Goal: Task Accomplishment & Management: Manage account settings

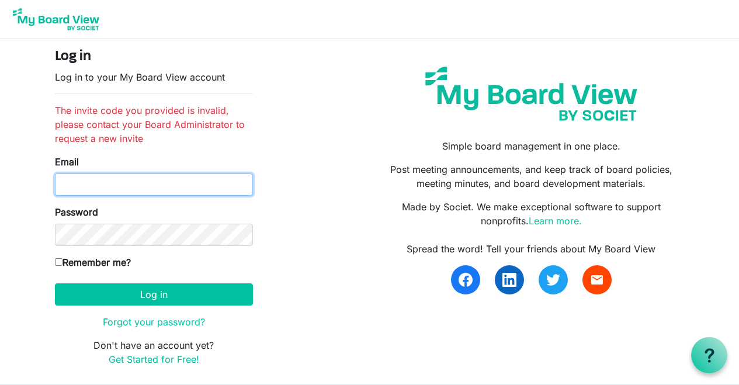
type input "[EMAIL_ADDRESS][PERSON_NAME][DOMAIN_NAME]"
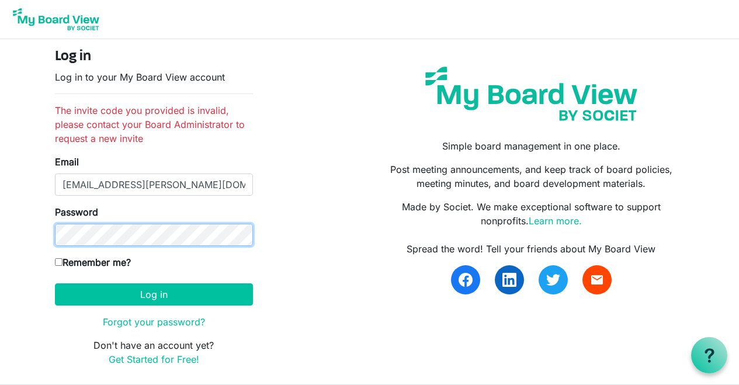
click at [154, 294] on button "Log in" at bounding box center [154, 294] width 198 height 22
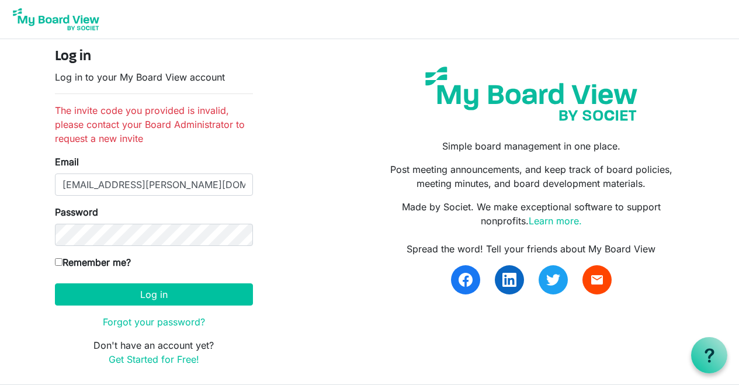
click at [102, 263] on label "Remember me?" at bounding box center [93, 262] width 76 height 14
click at [63, 263] on input "Remember me?" at bounding box center [59, 262] width 8 height 8
checkbox input "true"
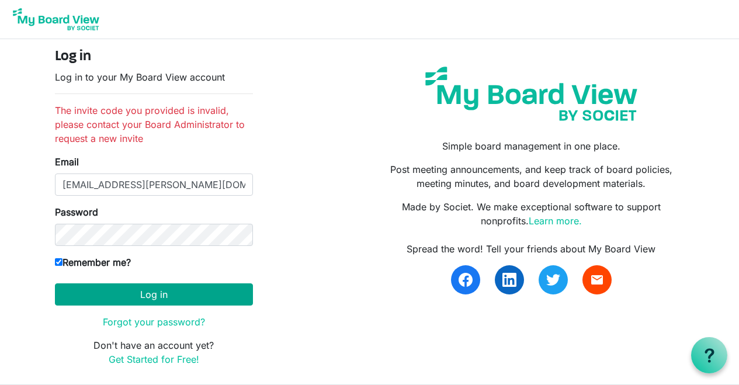
click at [162, 298] on button "Log in" at bounding box center [154, 294] width 198 height 22
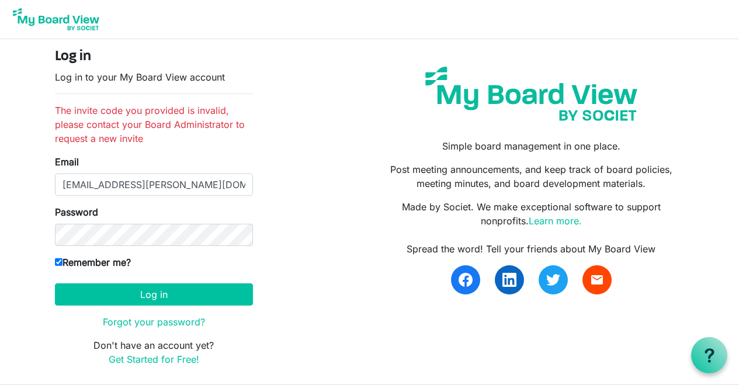
click at [287, 232] on div "Log in Log in to your My Board View account The invite code you provided is inv…" at bounding box center [370, 212] width 648 height 327
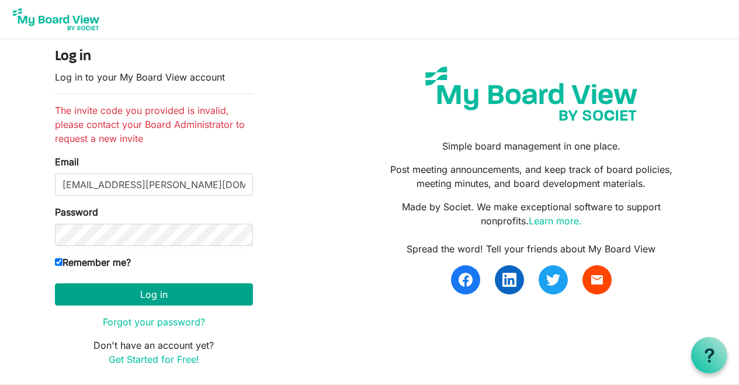
click at [163, 289] on button "Log in" at bounding box center [154, 294] width 198 height 22
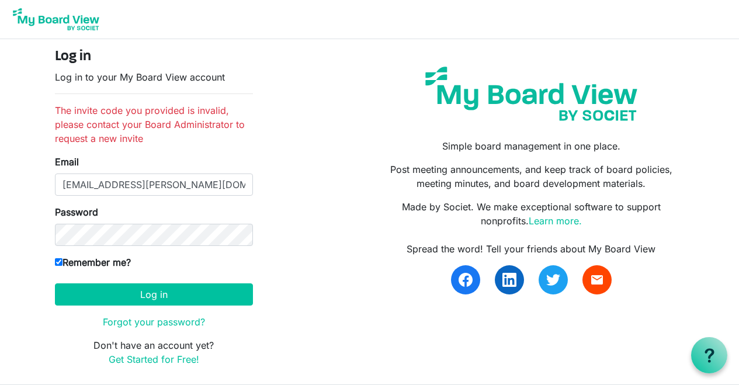
click at [290, 213] on div "Log in Log in to your My Board View account The invite code you provided is inv…" at bounding box center [370, 212] width 648 height 327
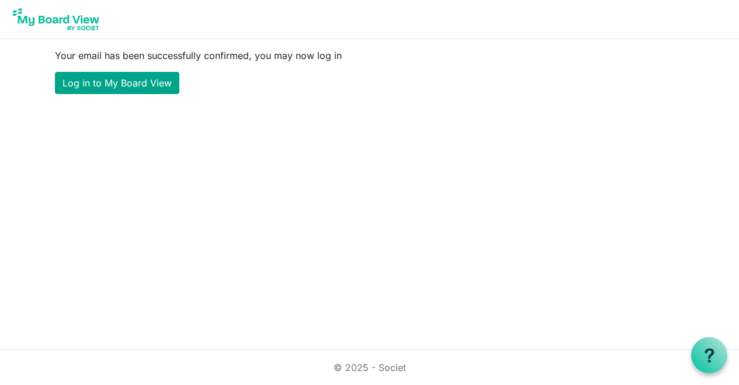
click at [141, 79] on link "Log in to My Board View" at bounding box center [117, 83] width 124 height 22
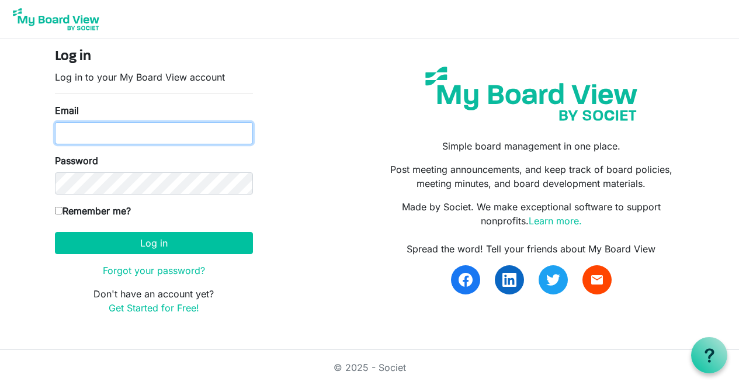
type input "bill.smith@miu.edu"
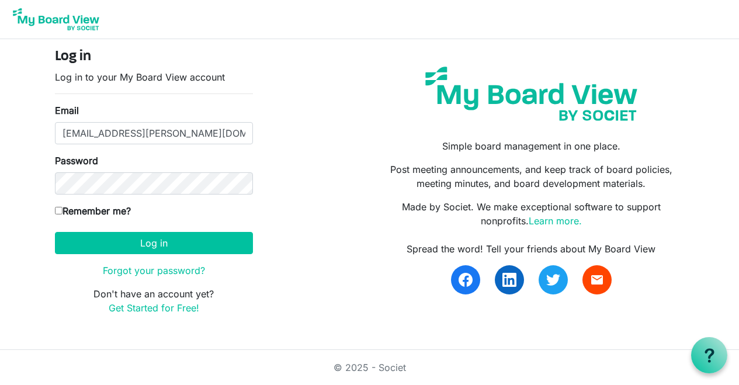
click at [57, 212] on input "Remember me?" at bounding box center [59, 211] width 8 height 8
checkbox input "true"
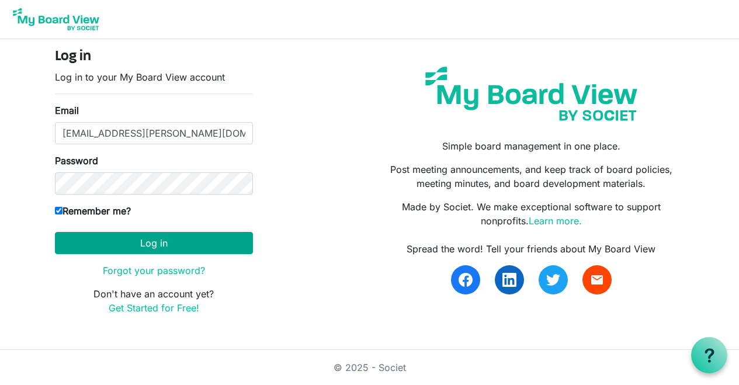
click at [133, 245] on button "Log in" at bounding box center [154, 243] width 198 height 22
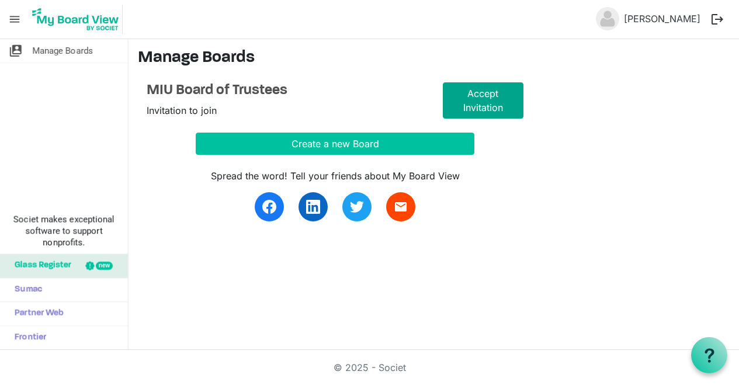
click at [481, 101] on link "Accept Invitation" at bounding box center [483, 100] width 81 height 36
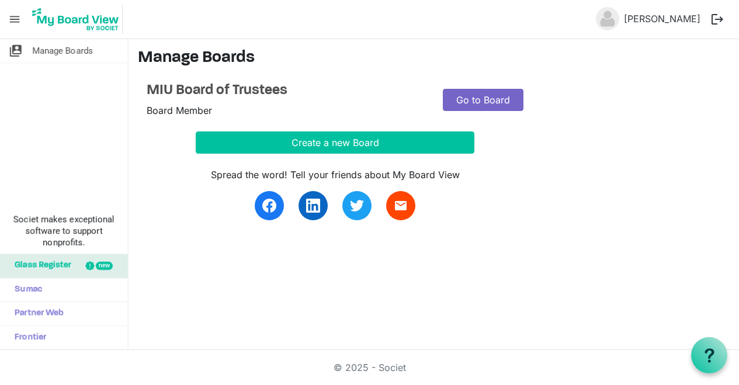
click at [472, 105] on link "Go to Board" at bounding box center [483, 100] width 81 height 22
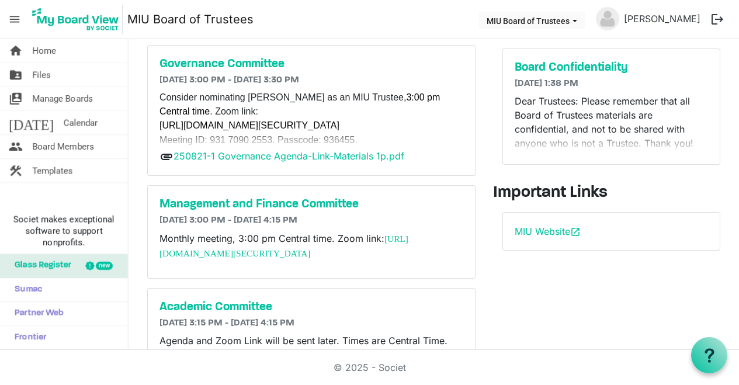
scroll to position [54, 0]
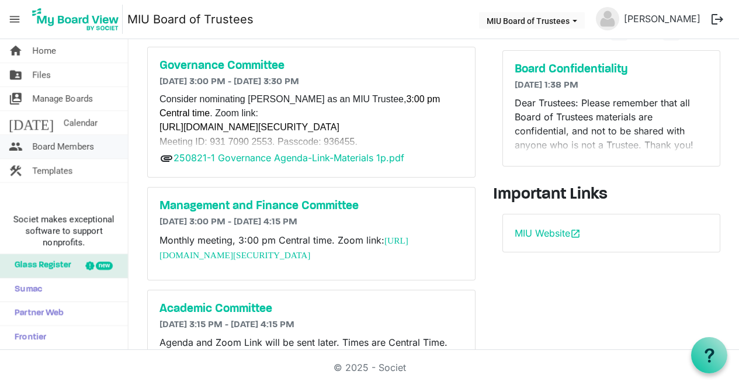
click at [82, 143] on span "Board Members" at bounding box center [63, 146] width 62 height 23
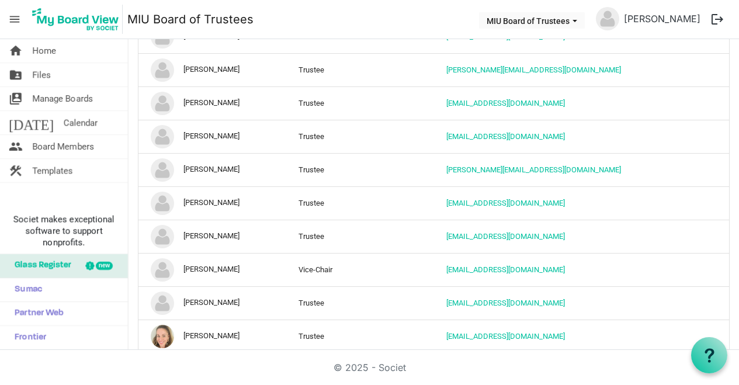
scroll to position [591, 0]
